Goal: Find specific page/section: Find specific page/section

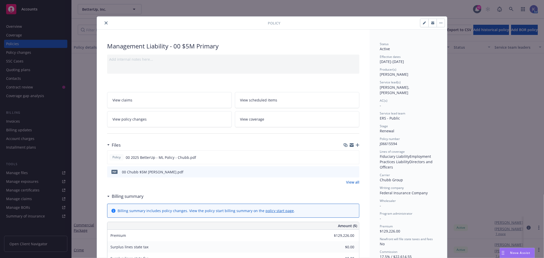
scroll to position [191, 0]
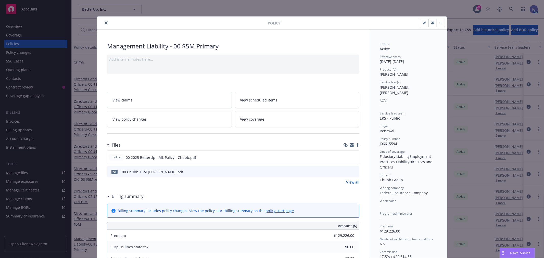
click at [104, 22] on icon "close" at bounding box center [105, 22] width 3 height 3
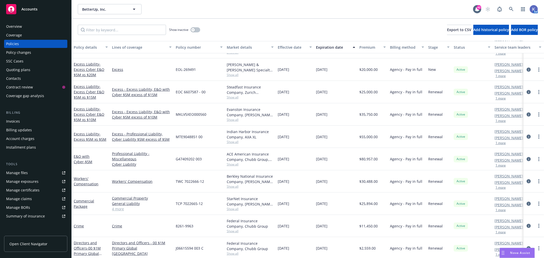
scroll to position [23, 0]
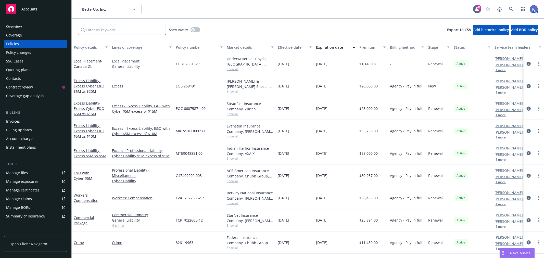
click at [115, 29] on input "Filter by keyword..." at bounding box center [122, 30] width 88 height 10
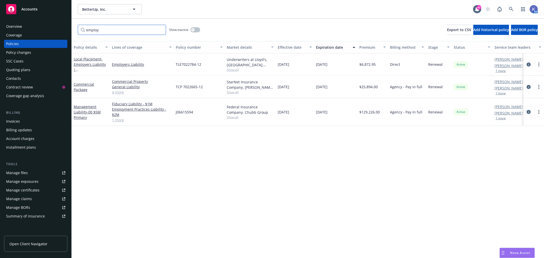
scroll to position [0, 0]
type input "employ"
click at [510, 9] on icon at bounding box center [511, 9] width 4 height 4
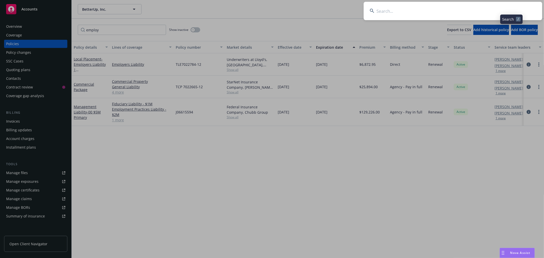
click at [484, 10] on input at bounding box center [452, 11] width 178 height 18
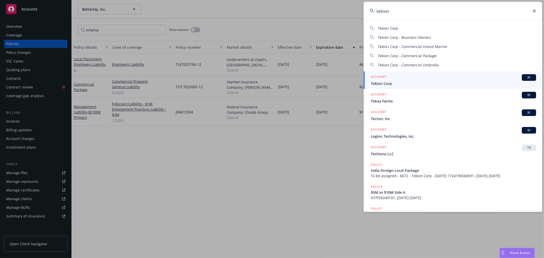
type input "tekion"
click at [417, 79] on div "ACCOUNT BI" at bounding box center [453, 77] width 165 height 7
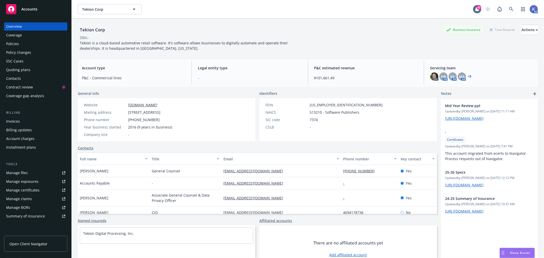
click at [20, 45] on div "Policies" at bounding box center [35, 44] width 59 height 8
